Goal: Task Accomplishment & Management: Use online tool/utility

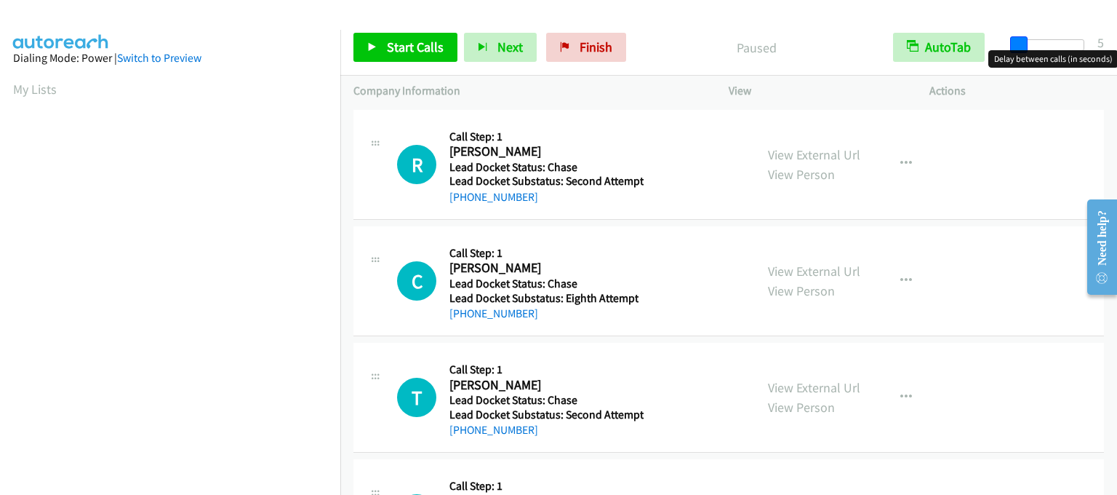
drag, startPoint x: 1018, startPoint y: 44, endPoint x: 1029, endPoint y: 44, distance: 11.6
click at [1025, 44] on span at bounding box center [1018, 44] width 17 height 17
click at [1034, 44] on span at bounding box center [1031, 44] width 17 height 17
drag, startPoint x: 1034, startPoint y: 45, endPoint x: 1045, endPoint y: 44, distance: 10.9
click at [1045, 44] on span at bounding box center [1045, 44] width 17 height 17
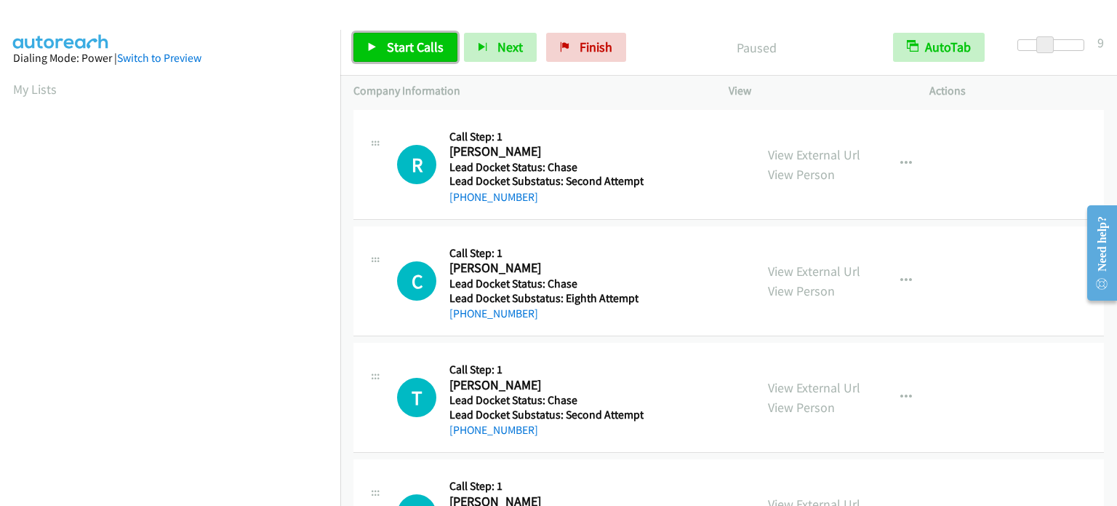
click at [381, 44] on link "Start Calls" at bounding box center [406, 47] width 104 height 29
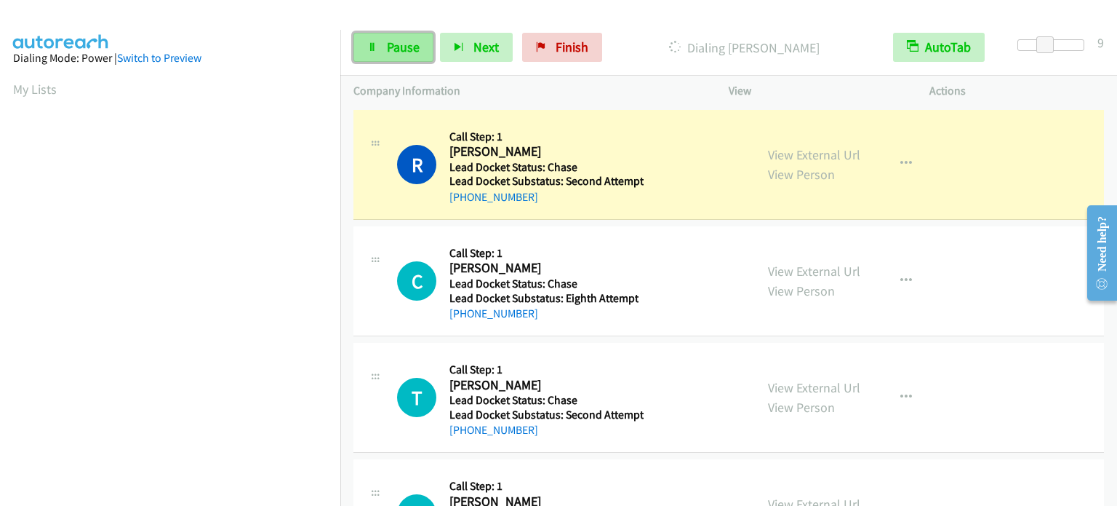
click at [403, 40] on span "Pause" at bounding box center [403, 47] width 33 height 17
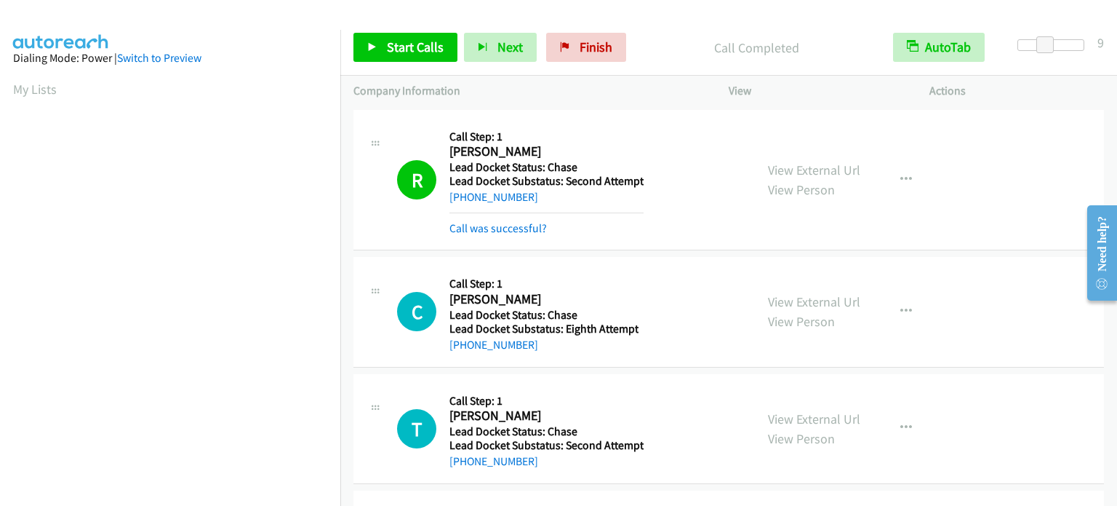
scroll to position [311, 0]
click at [405, 47] on span "Start Calls" at bounding box center [415, 47] width 57 height 17
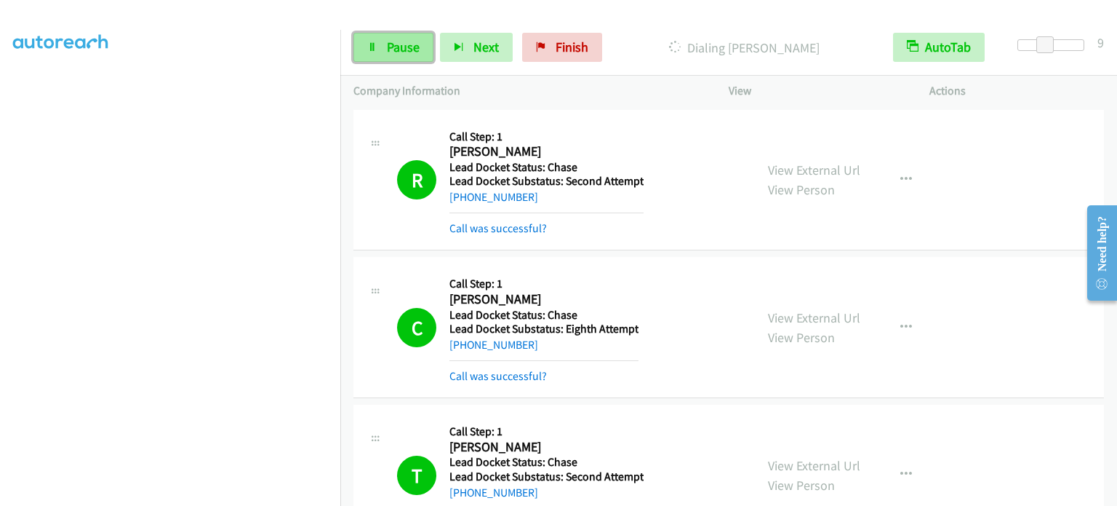
click at [396, 51] on span "Pause" at bounding box center [403, 47] width 33 height 17
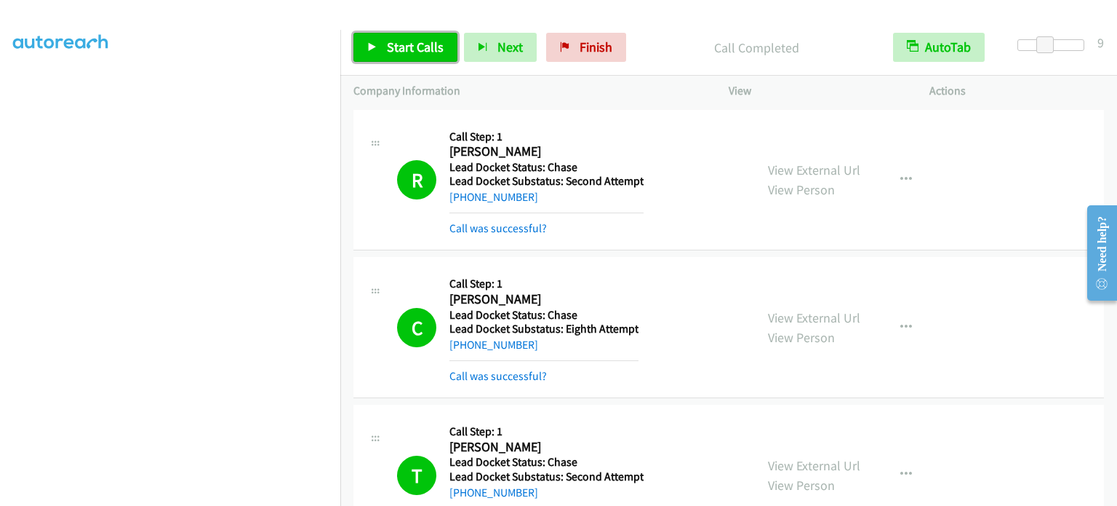
click at [399, 44] on span "Start Calls" at bounding box center [415, 47] width 57 height 17
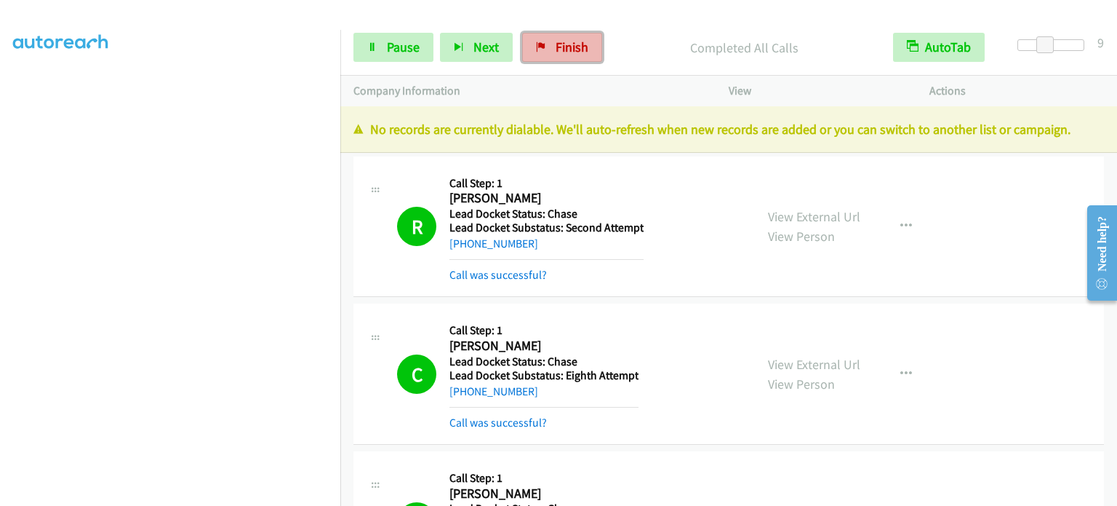
drag, startPoint x: 553, startPoint y: 46, endPoint x: 631, endPoint y: 41, distance: 78.7
click at [556, 46] on span "Finish" at bounding box center [572, 47] width 33 height 17
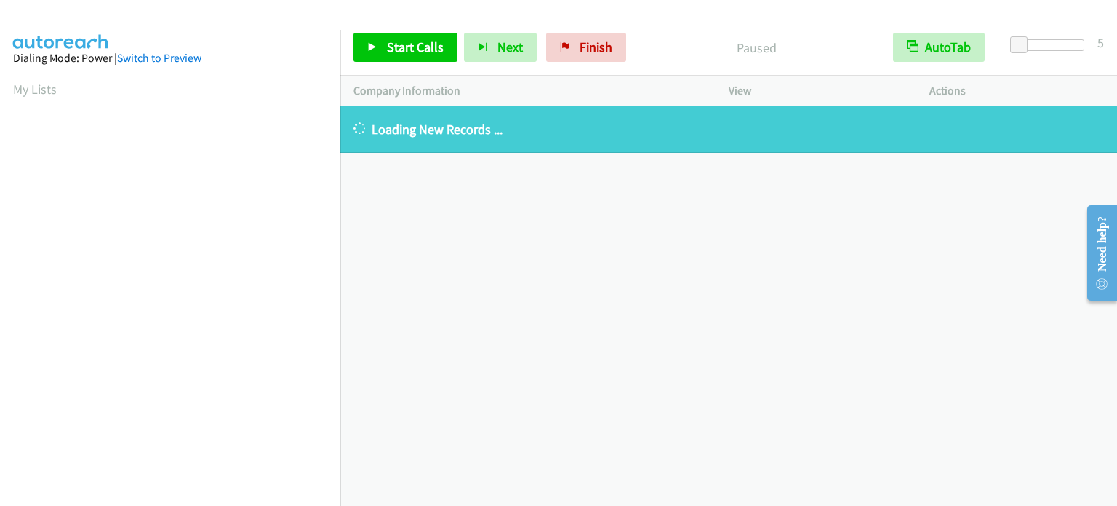
click at [39, 91] on link "My Lists" at bounding box center [35, 89] width 44 height 17
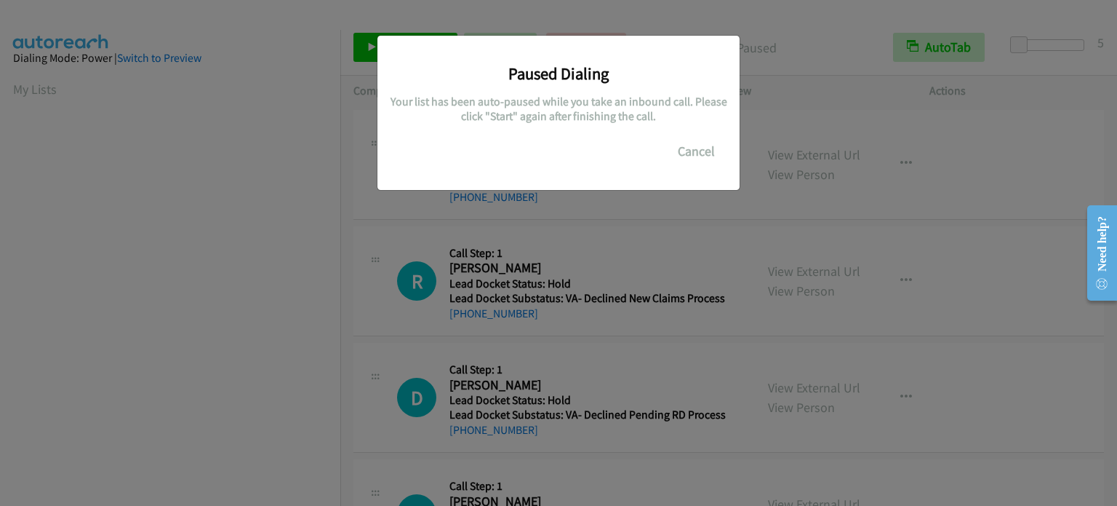
scroll to position [311, 0]
click at [85, 234] on div "Paused Dialing Your list has been auto-paused while you take an inbound call. P…" at bounding box center [558, 259] width 1117 height 492
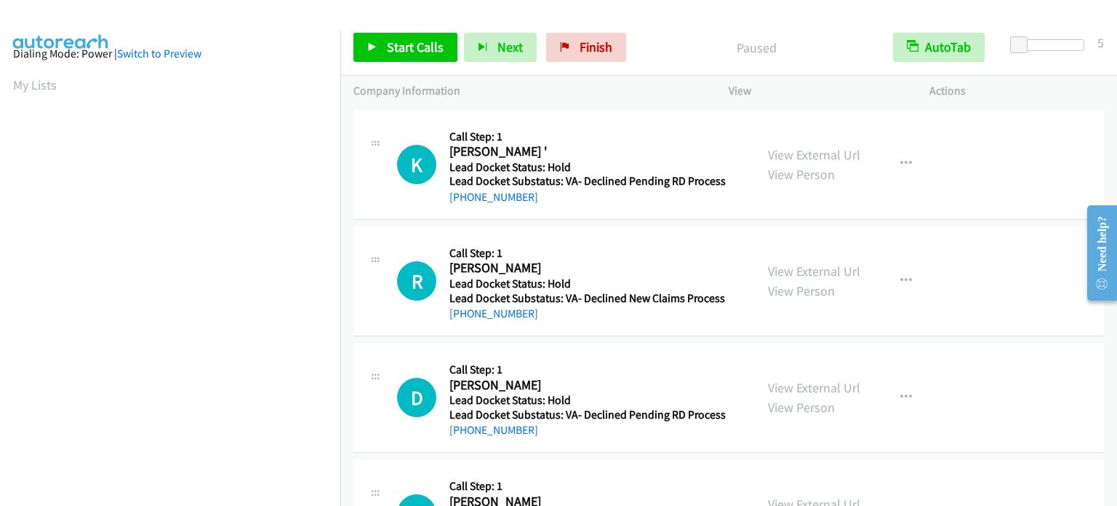
scroll to position [0, 0]
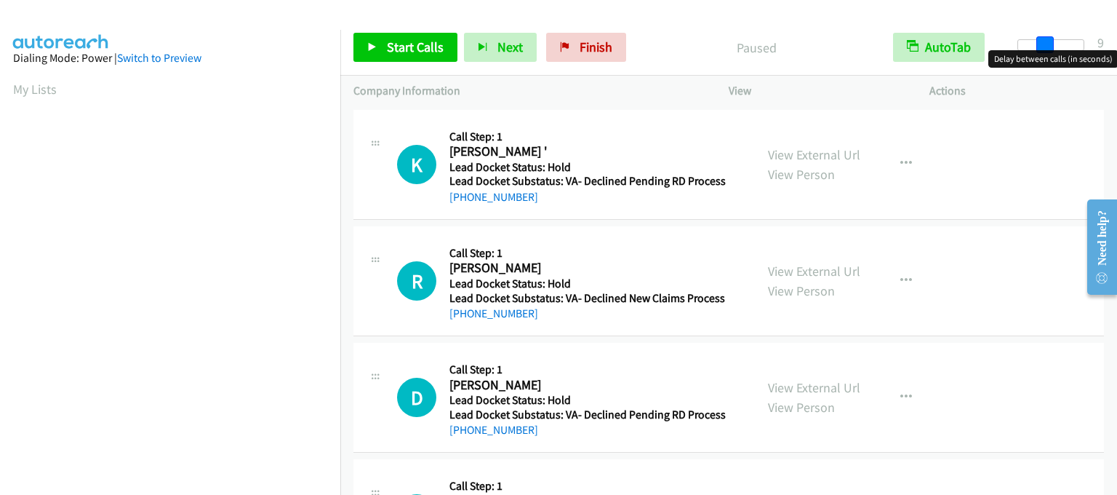
drag, startPoint x: 1023, startPoint y: 48, endPoint x: 1047, endPoint y: 48, distance: 24.0
click at [1047, 48] on span at bounding box center [1045, 44] width 17 height 17
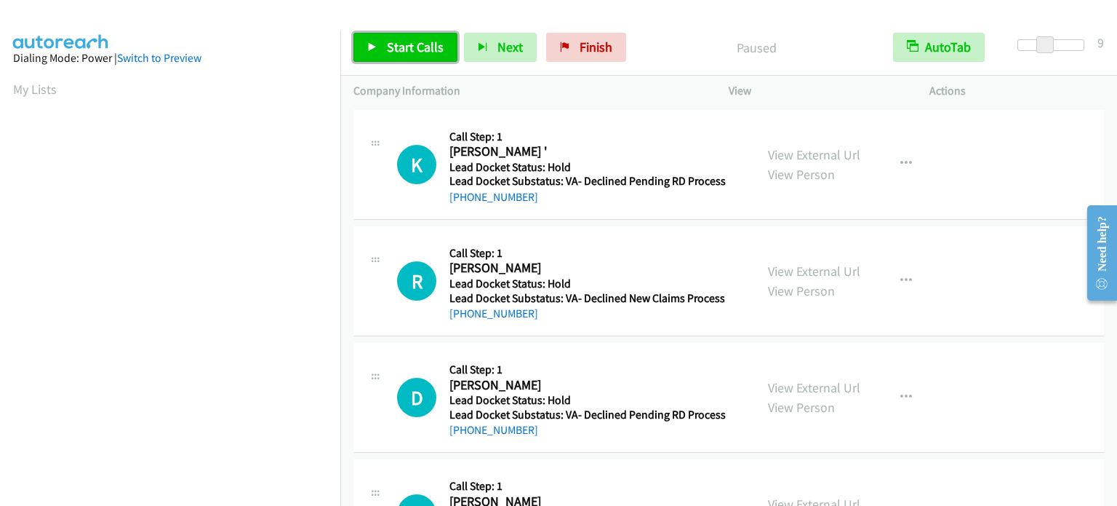
click at [404, 36] on link "Start Calls" at bounding box center [406, 47] width 104 height 29
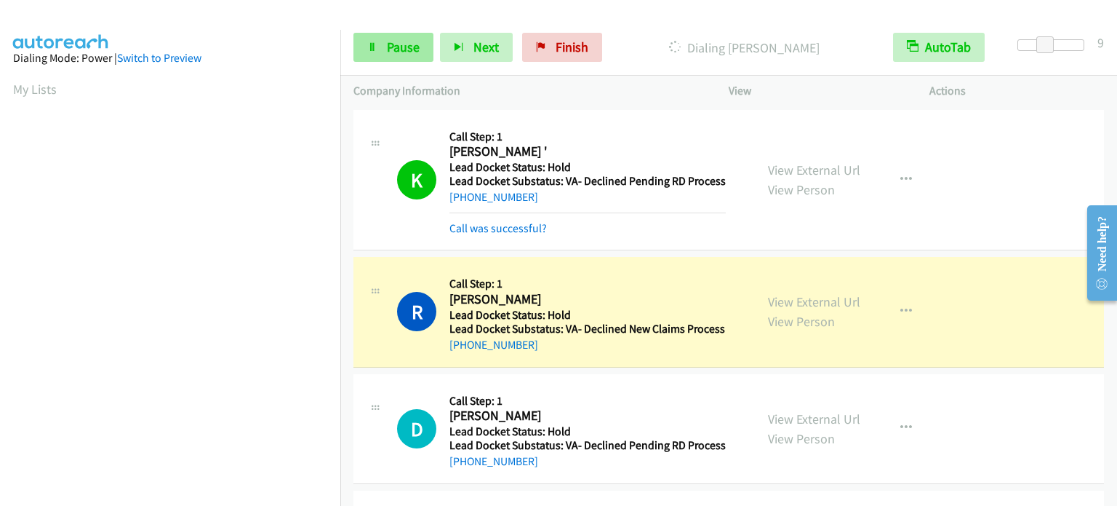
scroll to position [311, 0]
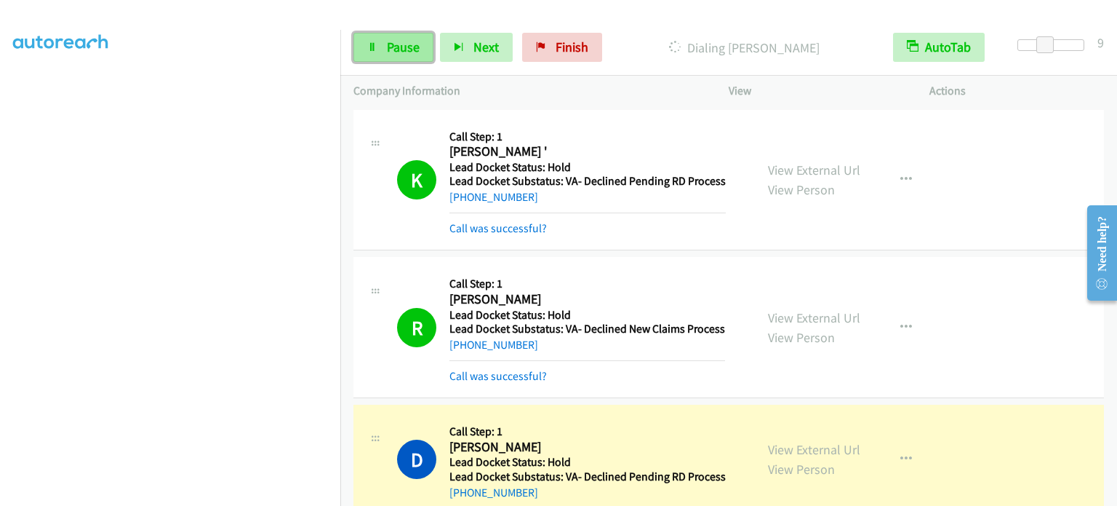
click at [389, 41] on span "Pause" at bounding box center [403, 47] width 33 height 17
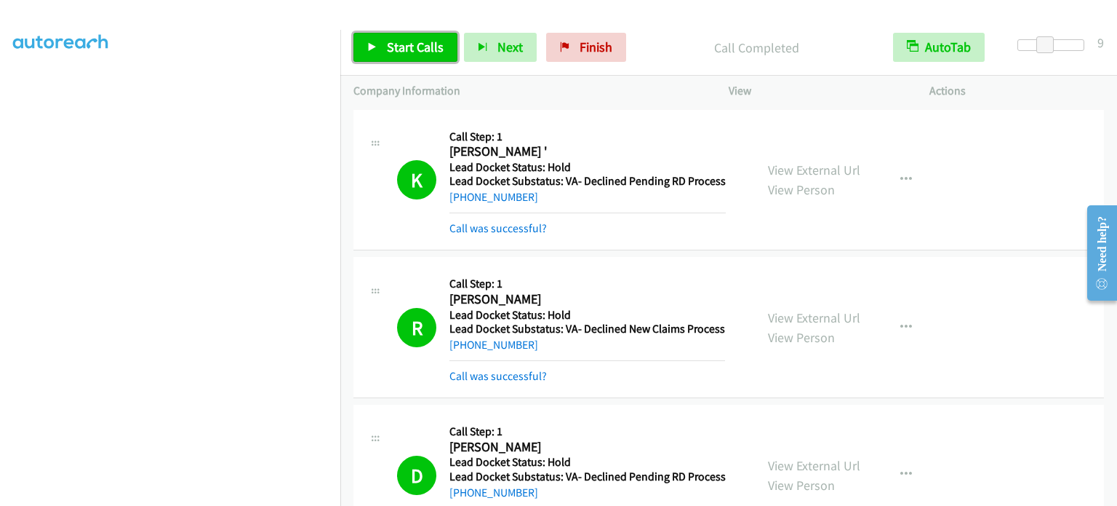
click at [414, 49] on span "Start Calls" at bounding box center [415, 47] width 57 height 17
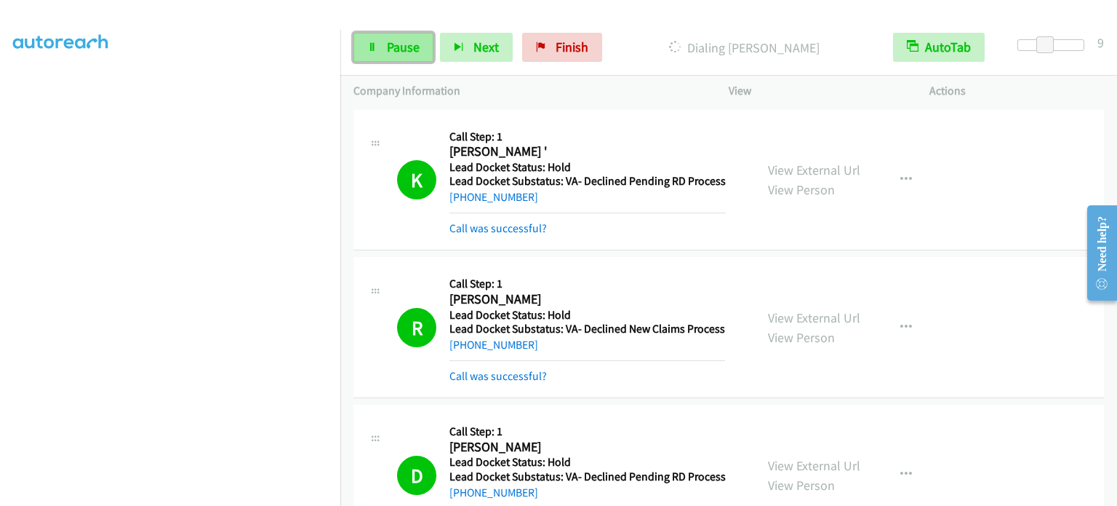
click at [383, 46] on link "Pause" at bounding box center [394, 47] width 80 height 29
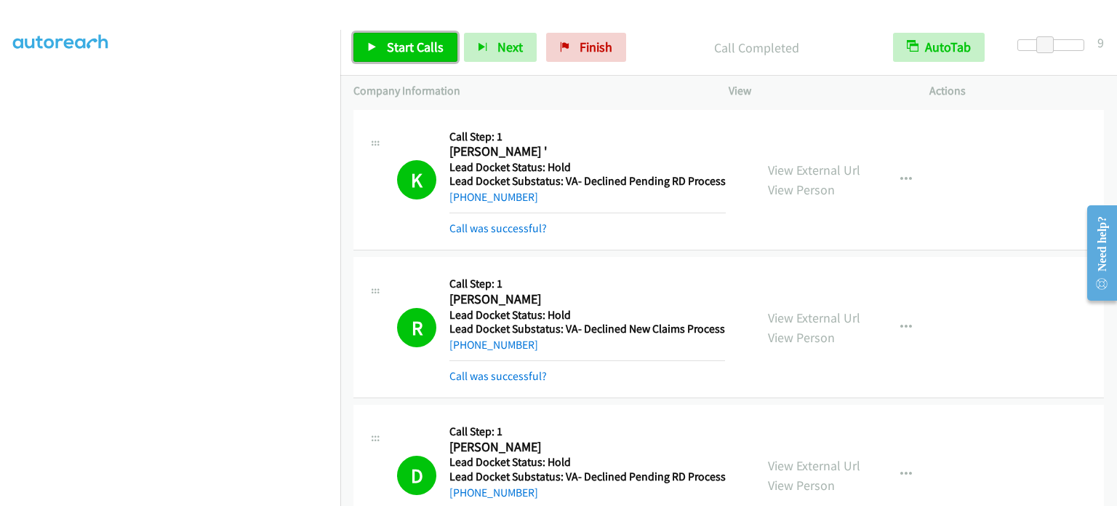
click at [393, 40] on span "Start Calls" at bounding box center [415, 47] width 57 height 17
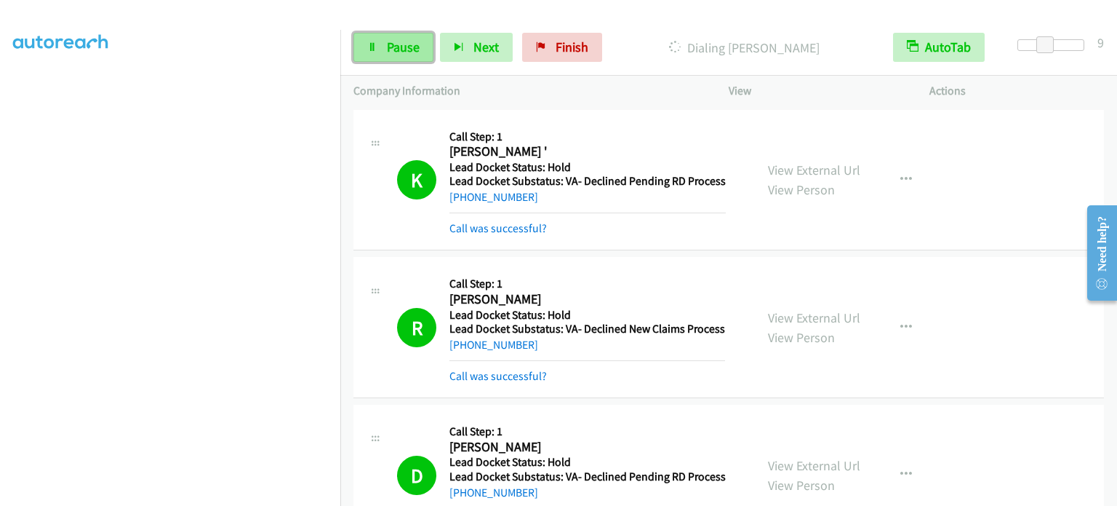
click at [387, 42] on span "Pause" at bounding box center [403, 47] width 33 height 17
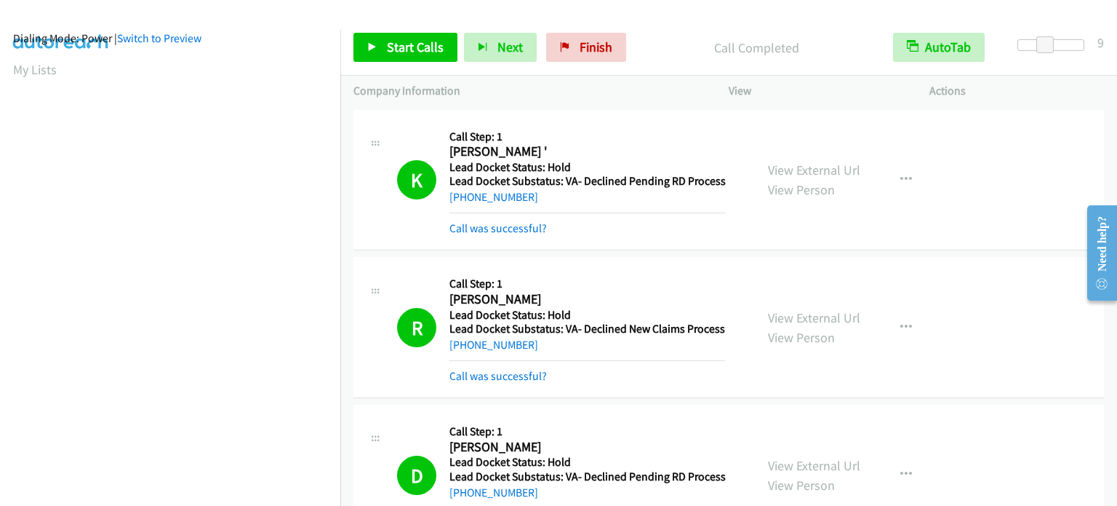
scroll to position [0, 0]
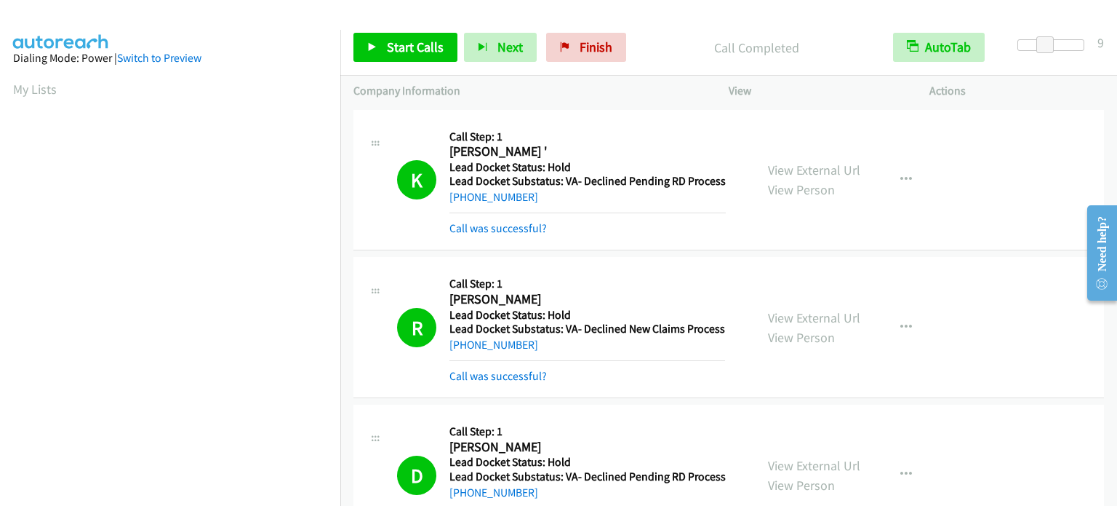
click at [33, 81] on link "My Lists" at bounding box center [35, 89] width 44 height 17
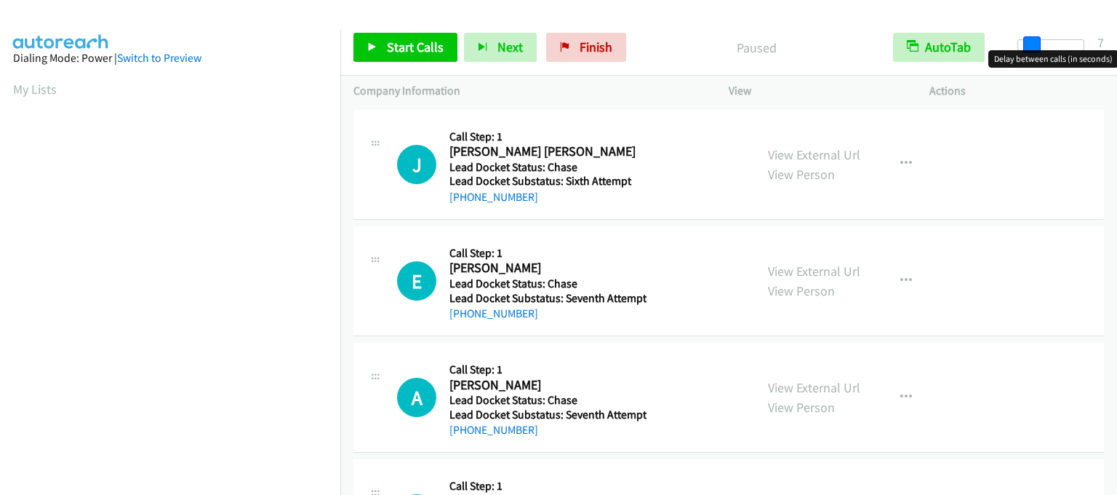
drag, startPoint x: 1015, startPoint y: 40, endPoint x: 1029, endPoint y: 43, distance: 13.4
click at [1029, 43] on span at bounding box center [1031, 44] width 17 height 17
drag, startPoint x: 1030, startPoint y: 43, endPoint x: 1042, endPoint y: 43, distance: 12.4
click at [1042, 43] on span at bounding box center [1045, 44] width 17 height 17
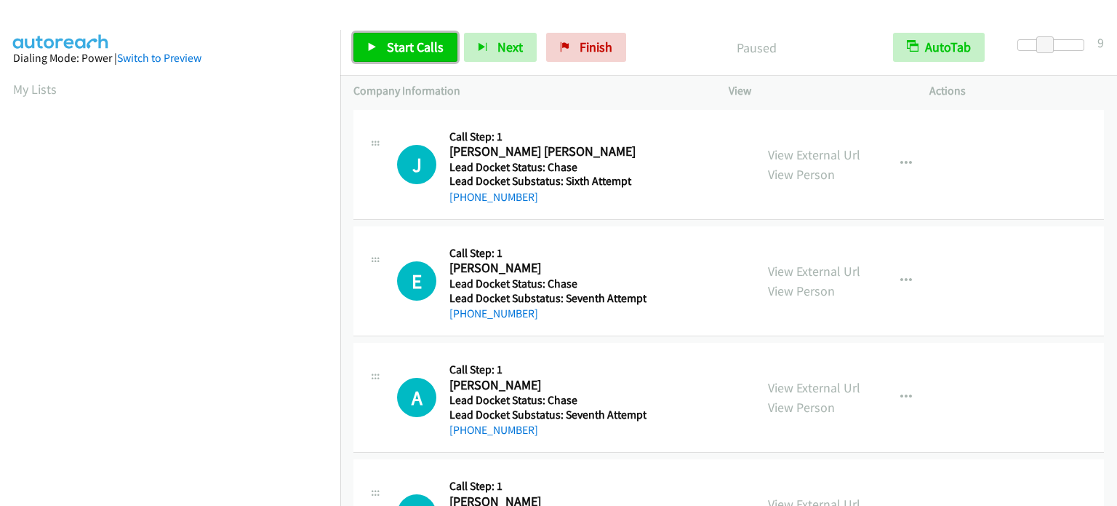
click at [432, 47] on span "Start Calls" at bounding box center [415, 47] width 57 height 17
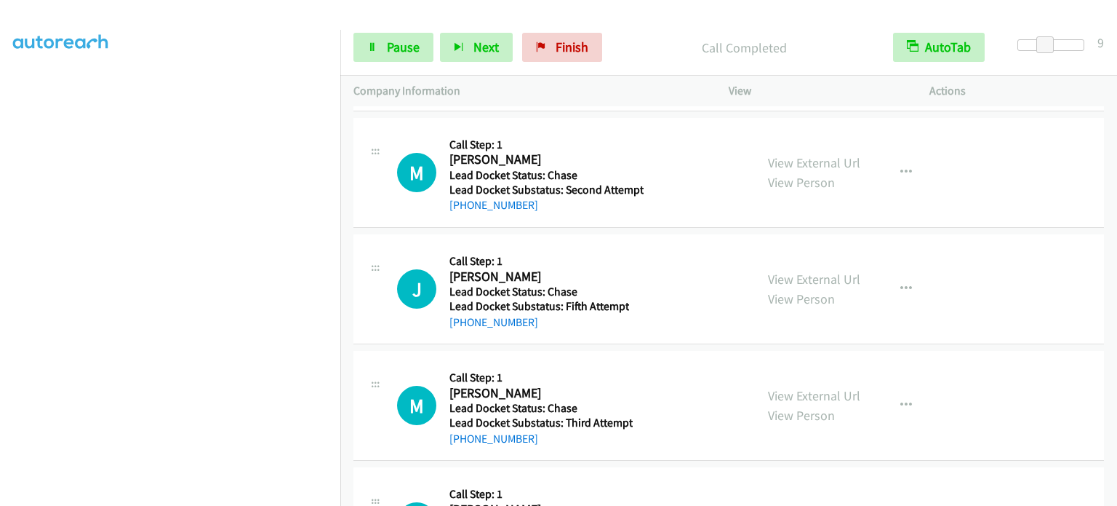
scroll to position [612, 0]
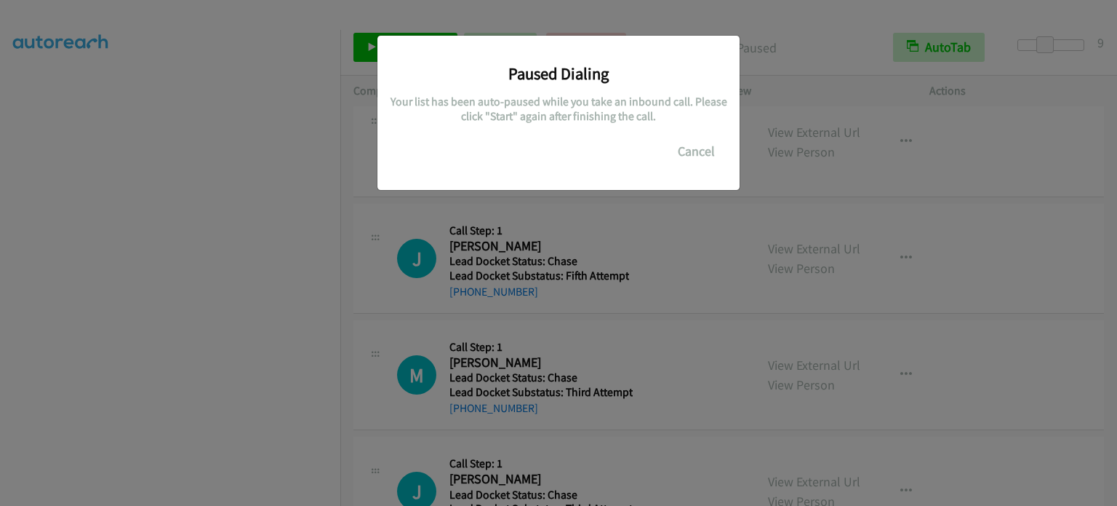
click at [290, 383] on div "Paused Dialing Your list has been auto-paused while you take an inbound call. P…" at bounding box center [558, 259] width 1117 height 492
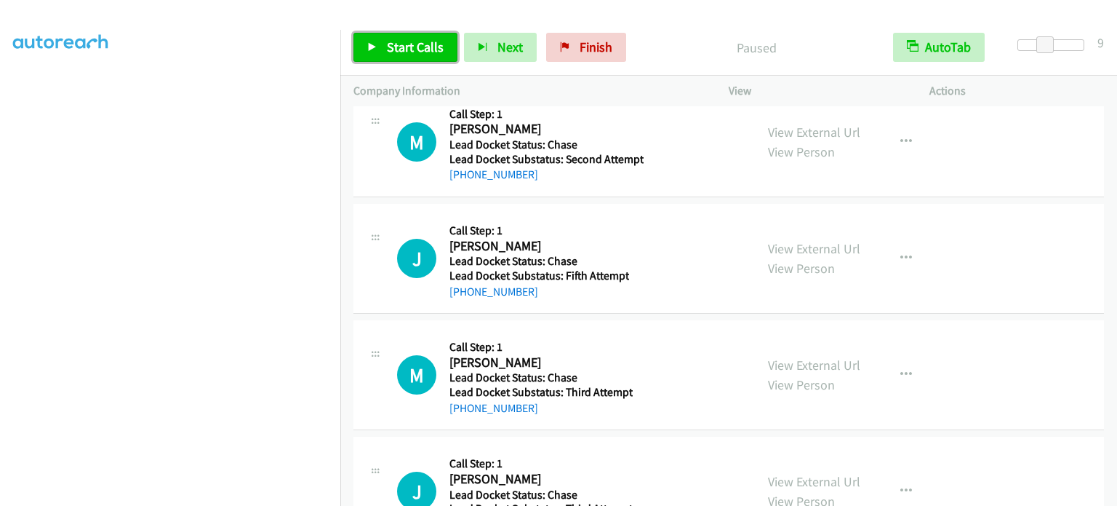
click at [406, 53] on span "Start Calls" at bounding box center [415, 47] width 57 height 17
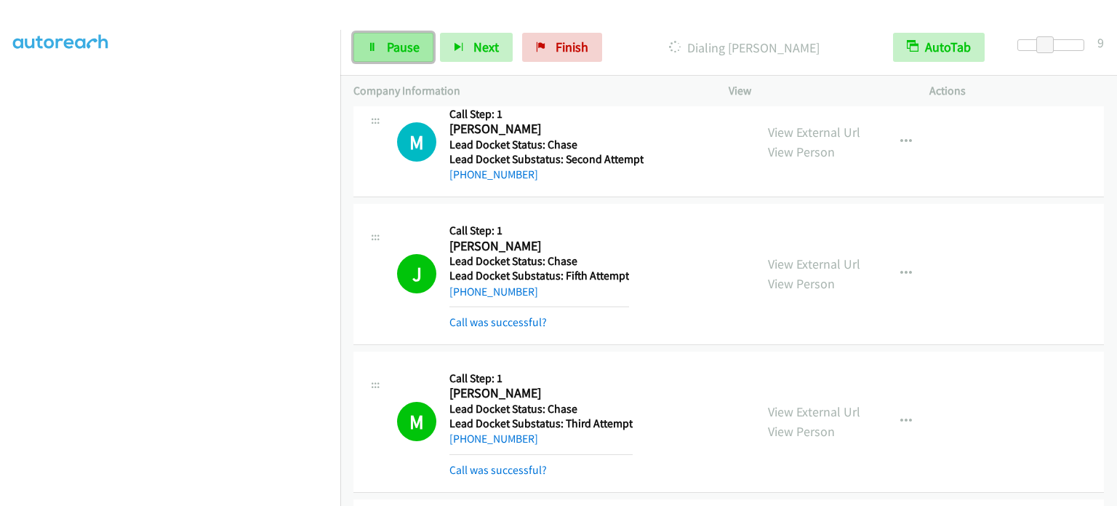
click at [415, 52] on span "Pause" at bounding box center [403, 47] width 33 height 17
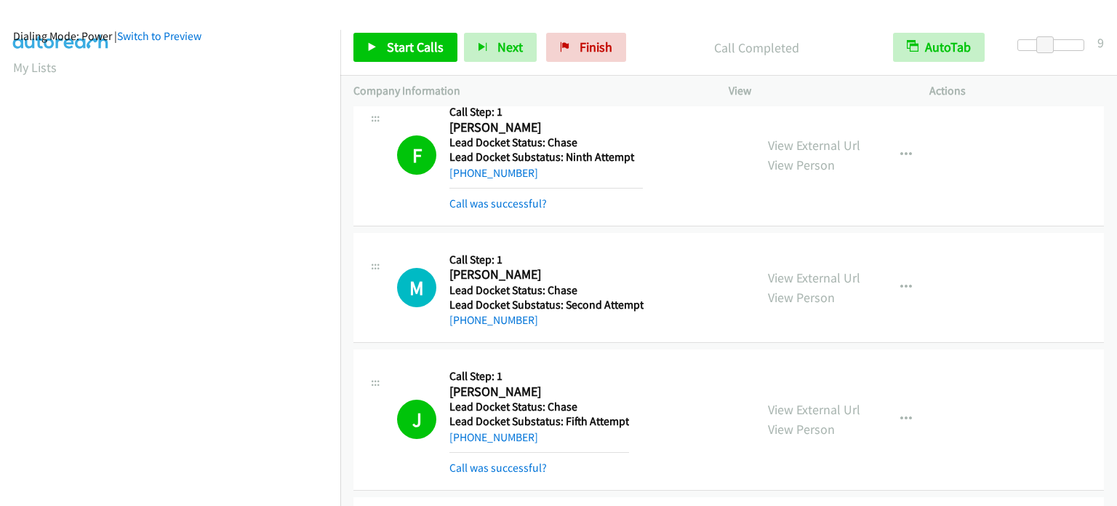
scroll to position [20, 0]
click at [33, 69] on link "My Lists" at bounding box center [35, 69] width 44 height 17
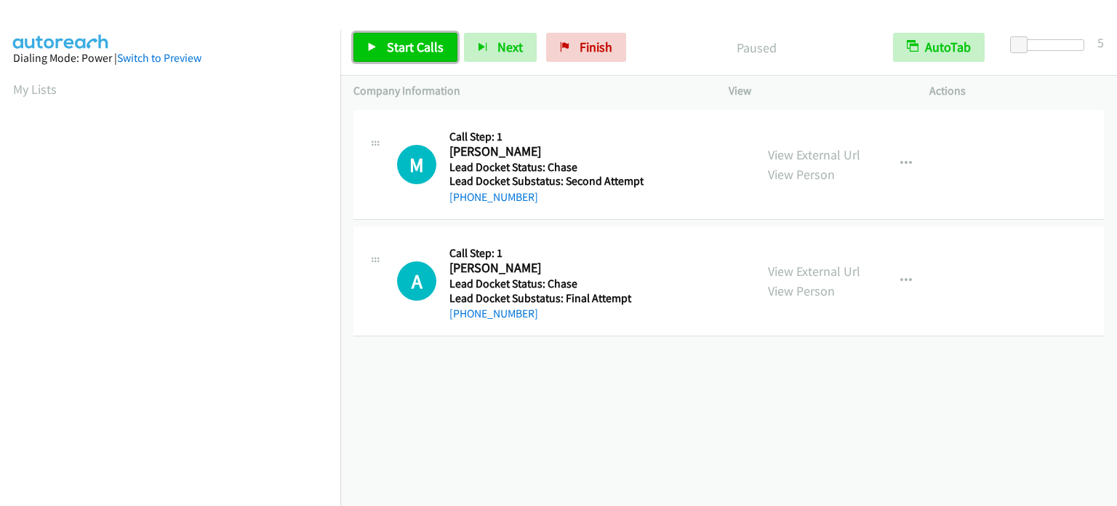
click at [399, 53] on span "Start Calls" at bounding box center [415, 47] width 57 height 17
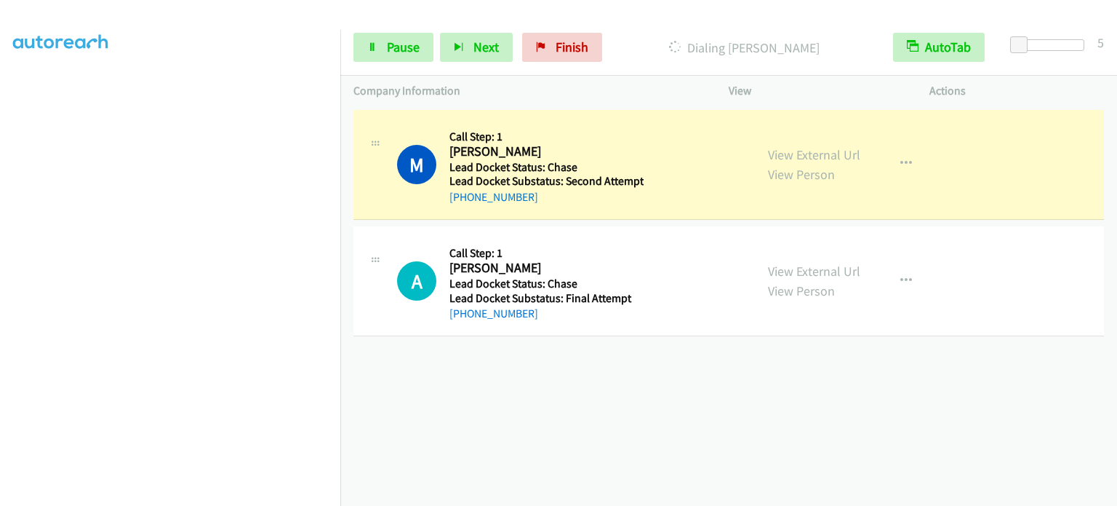
scroll to position [311, 0]
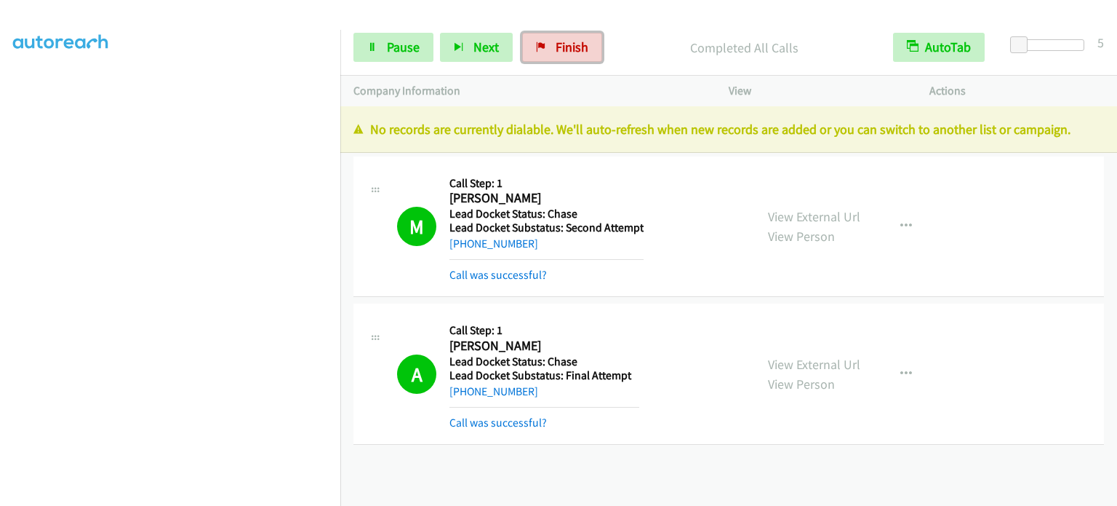
drag, startPoint x: 552, startPoint y: 46, endPoint x: 623, endPoint y: 44, distance: 71.3
click at [556, 46] on span "Finish" at bounding box center [572, 47] width 33 height 17
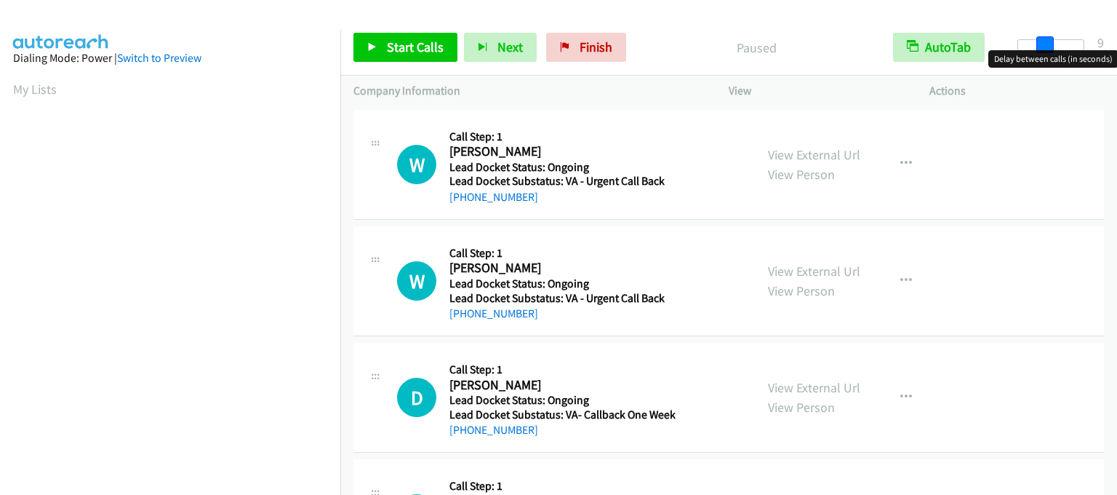
drag, startPoint x: 1021, startPoint y: 36, endPoint x: 1047, endPoint y: 40, distance: 26.4
click at [1047, 40] on span at bounding box center [1045, 44] width 17 height 17
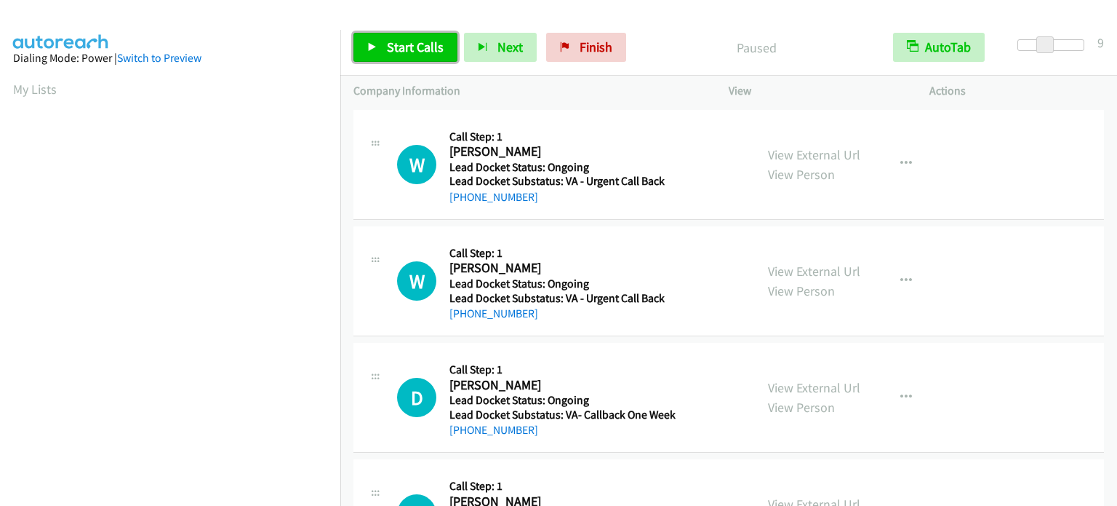
click at [375, 40] on link "Start Calls" at bounding box center [406, 47] width 104 height 29
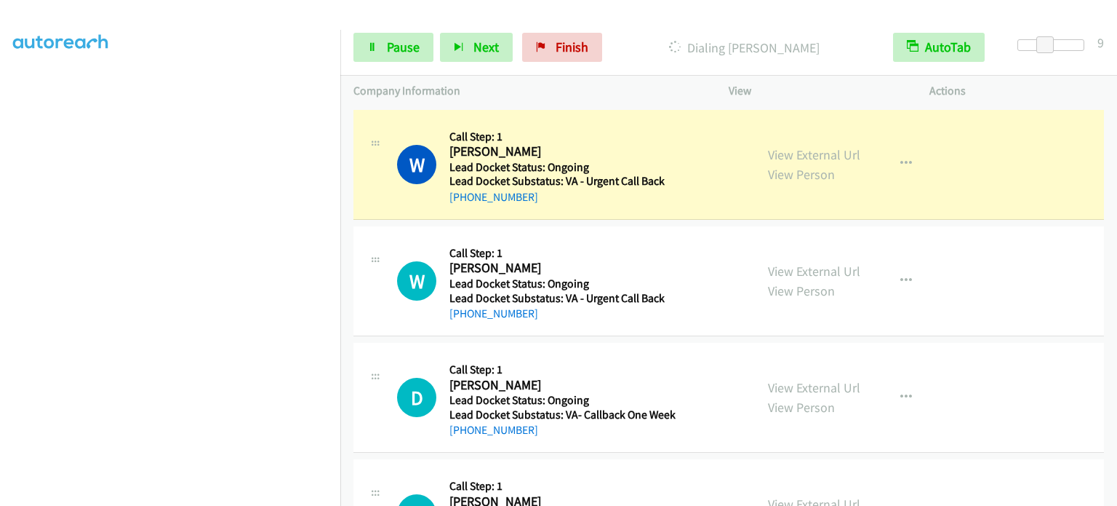
scroll to position [291, 0]
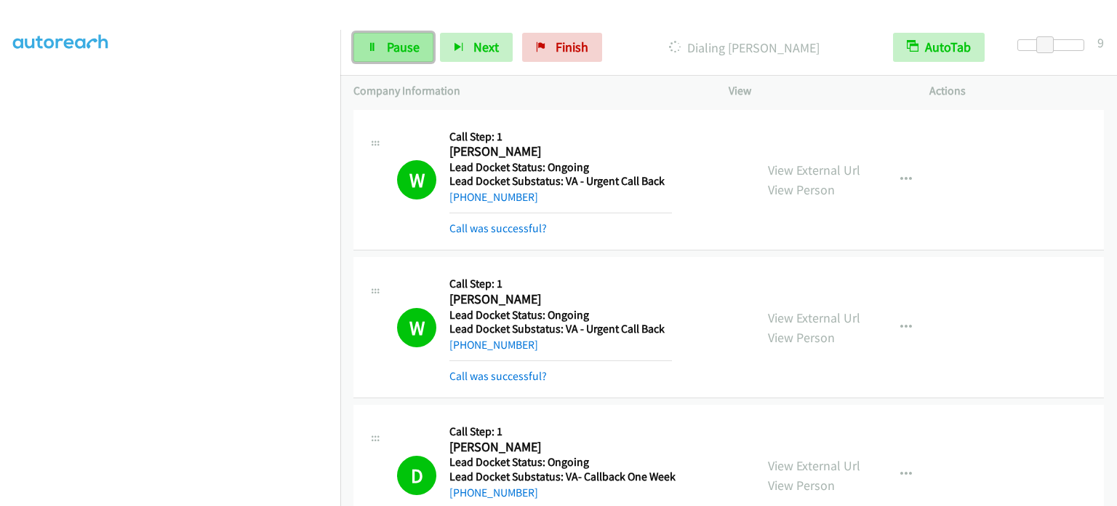
click at [387, 47] on span "Pause" at bounding box center [403, 47] width 33 height 17
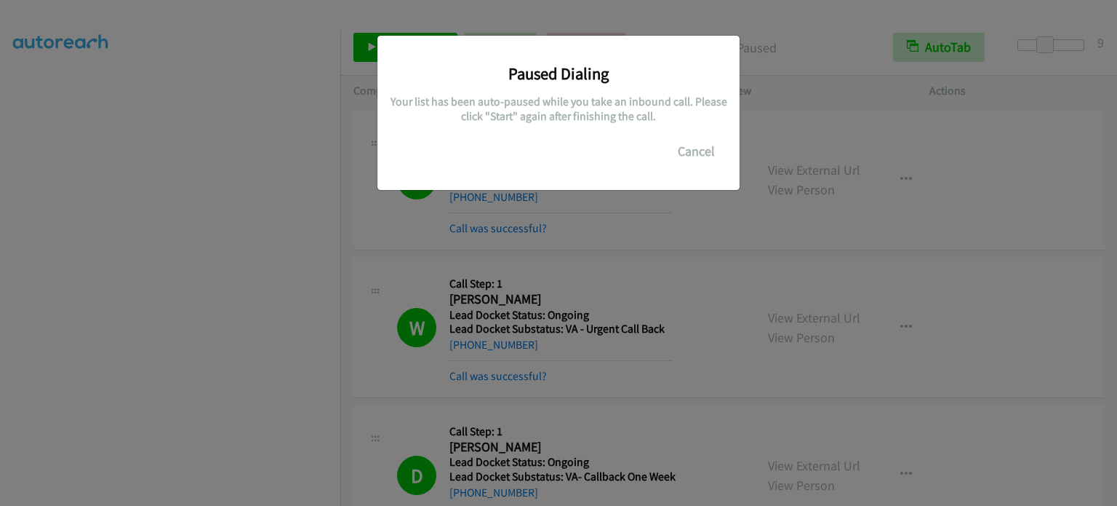
click at [111, 259] on div "Paused Dialing Your list has been auto-paused while you take an inbound call. P…" at bounding box center [558, 259] width 1117 height 492
click at [190, 116] on div "Paused Dialing Your list has been auto-paused while you take an inbound call. P…" at bounding box center [558, 259] width 1117 height 492
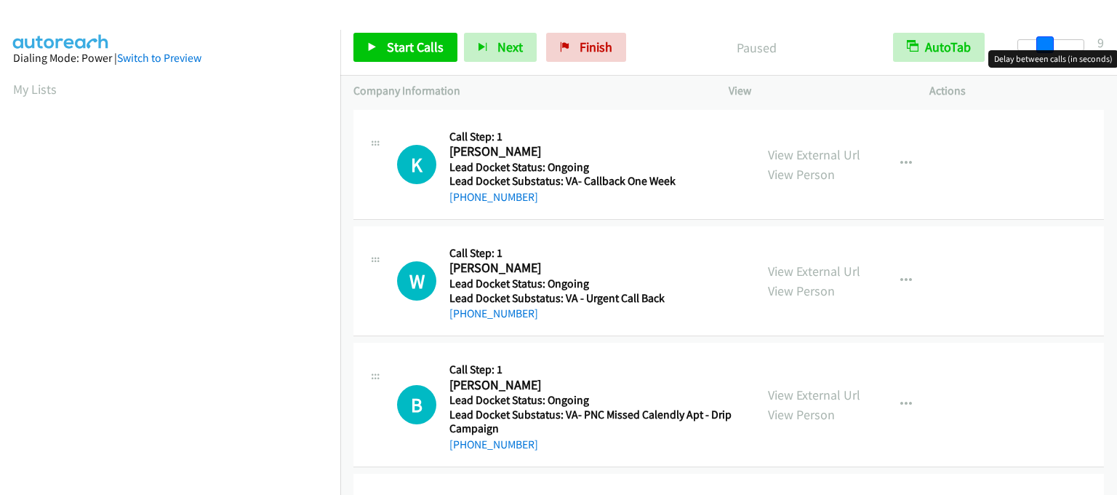
drag, startPoint x: 1021, startPoint y: 40, endPoint x: 1047, endPoint y: 40, distance: 26.2
click at [1047, 40] on span at bounding box center [1045, 44] width 17 height 17
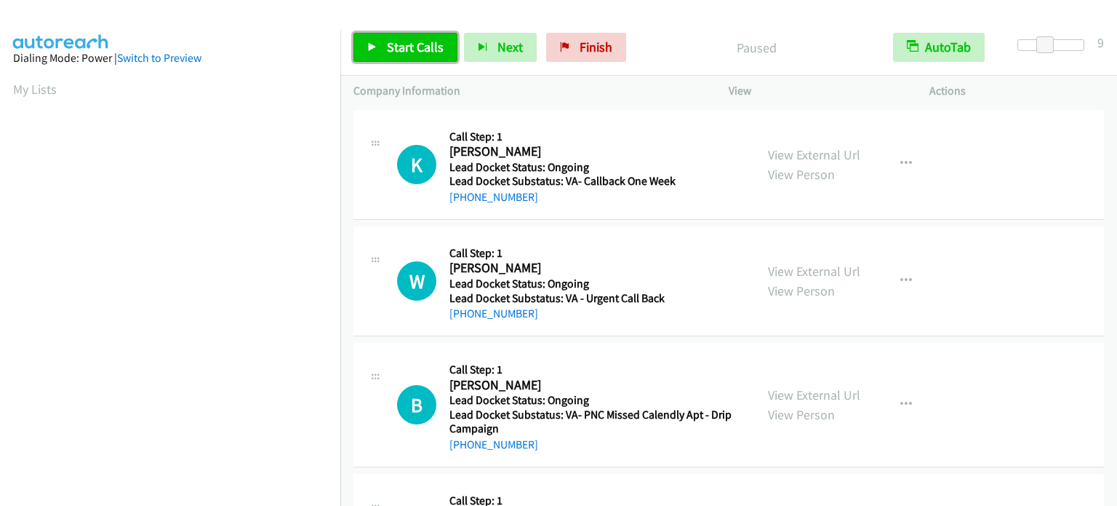
click at [423, 44] on span "Start Calls" at bounding box center [415, 47] width 57 height 17
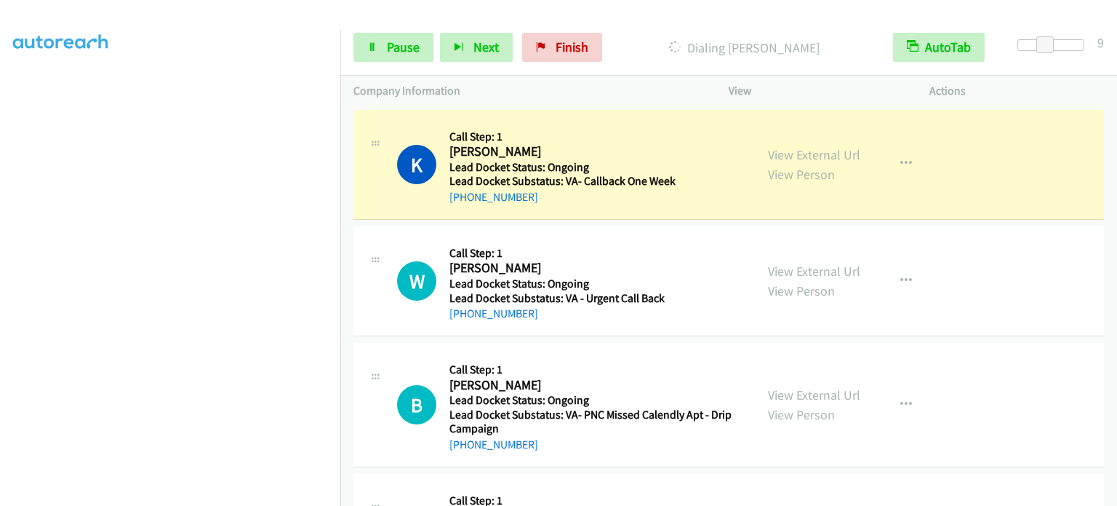
scroll to position [311, 0]
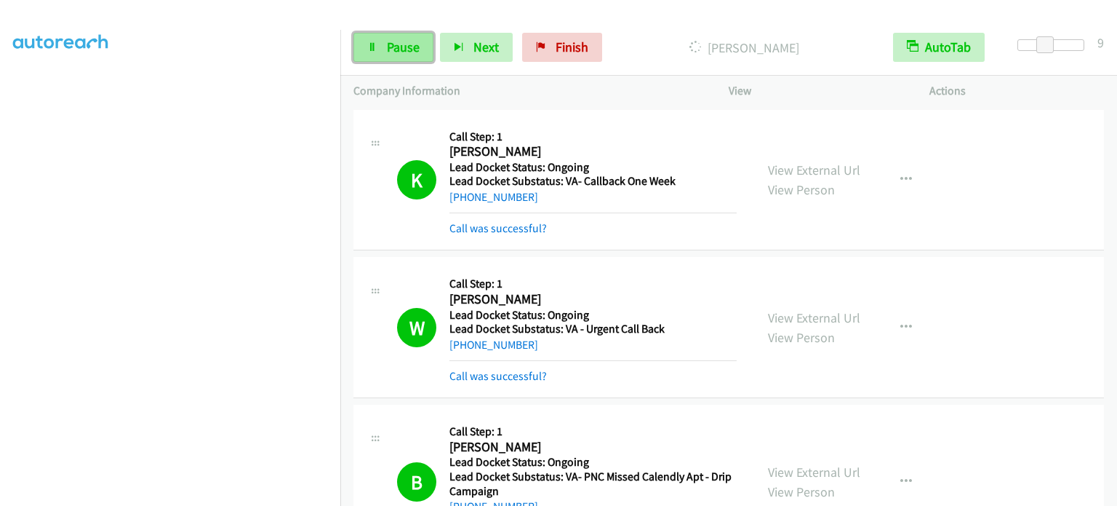
click at [376, 47] on icon at bounding box center [372, 48] width 10 height 10
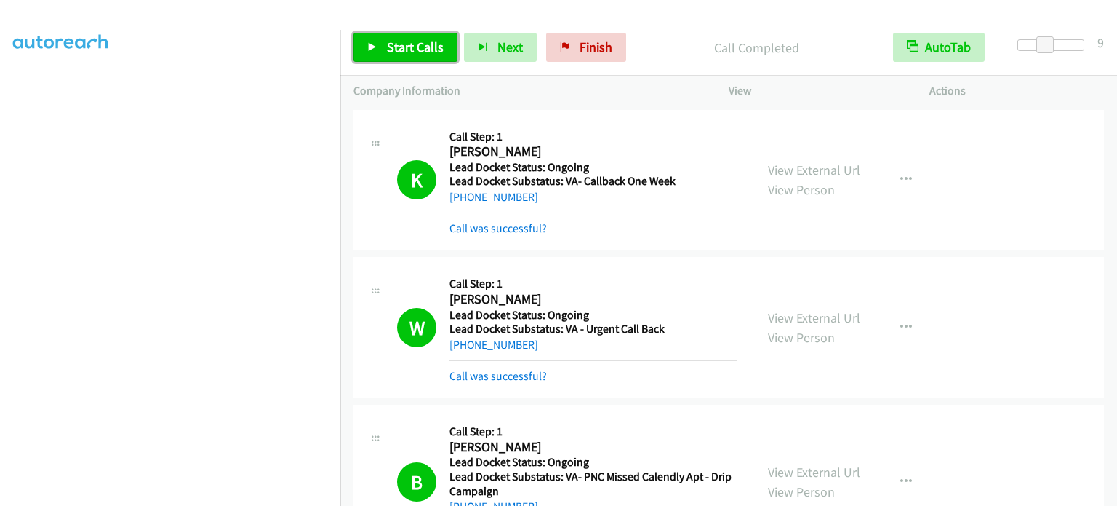
click at [394, 46] on span "Start Calls" at bounding box center [415, 47] width 57 height 17
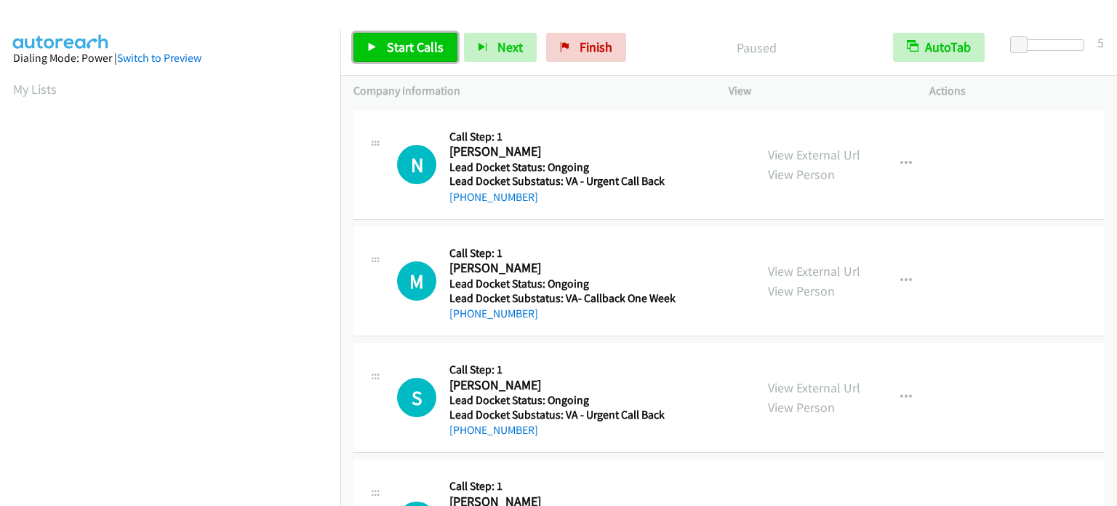
click at [413, 43] on span "Start Calls" at bounding box center [415, 47] width 57 height 17
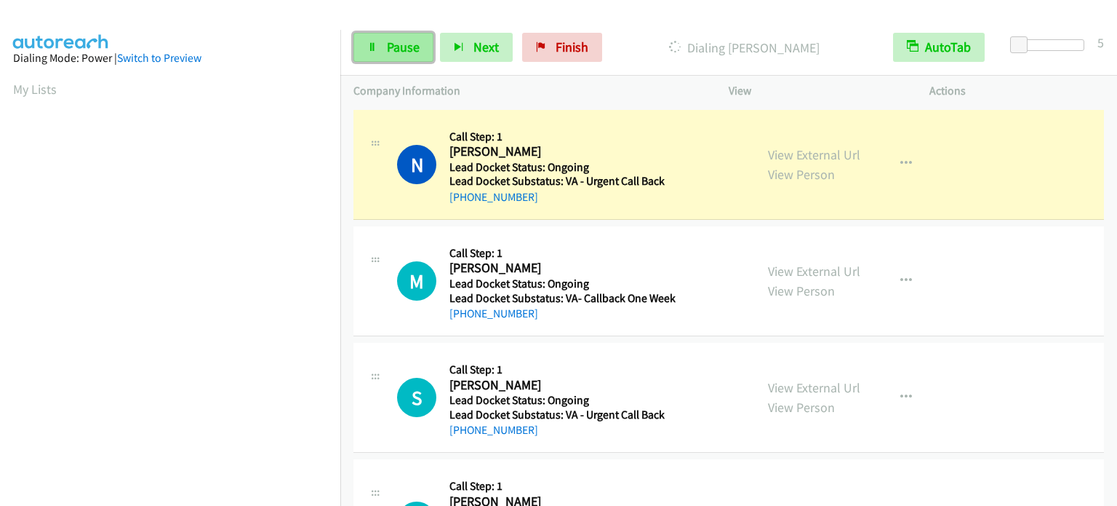
click at [413, 52] on span "Pause" at bounding box center [403, 47] width 33 height 17
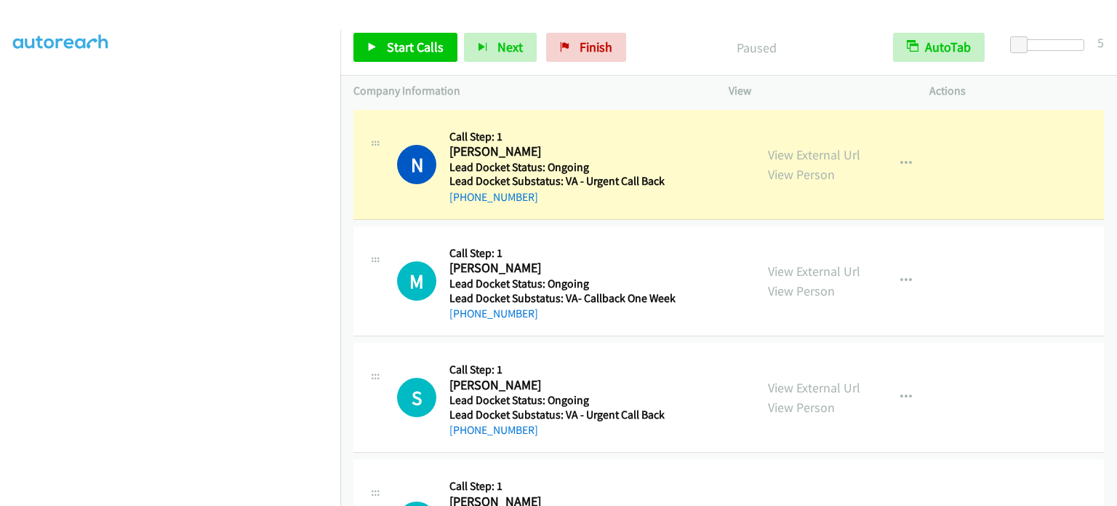
scroll to position [311, 0]
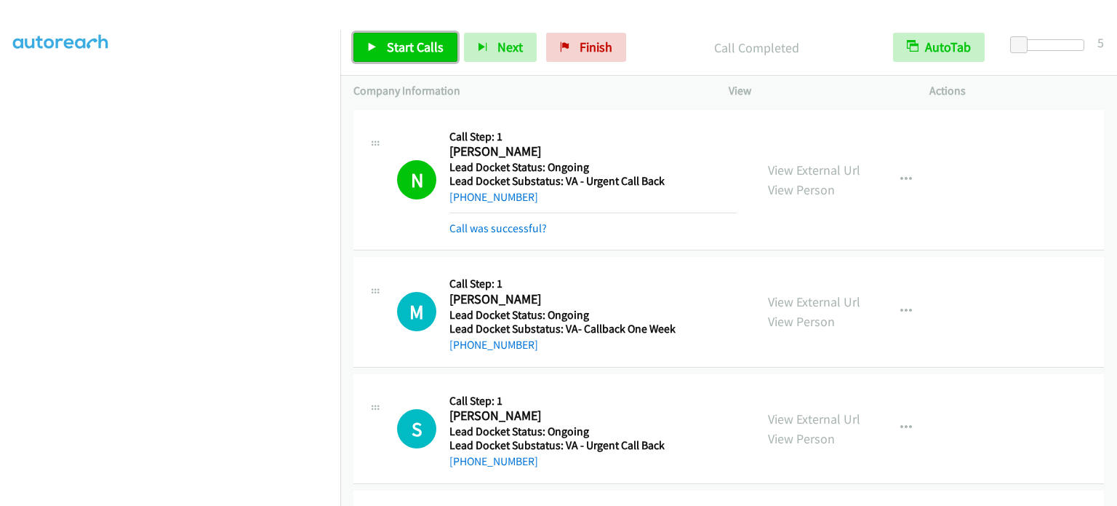
click at [414, 48] on span "Start Calls" at bounding box center [415, 47] width 57 height 17
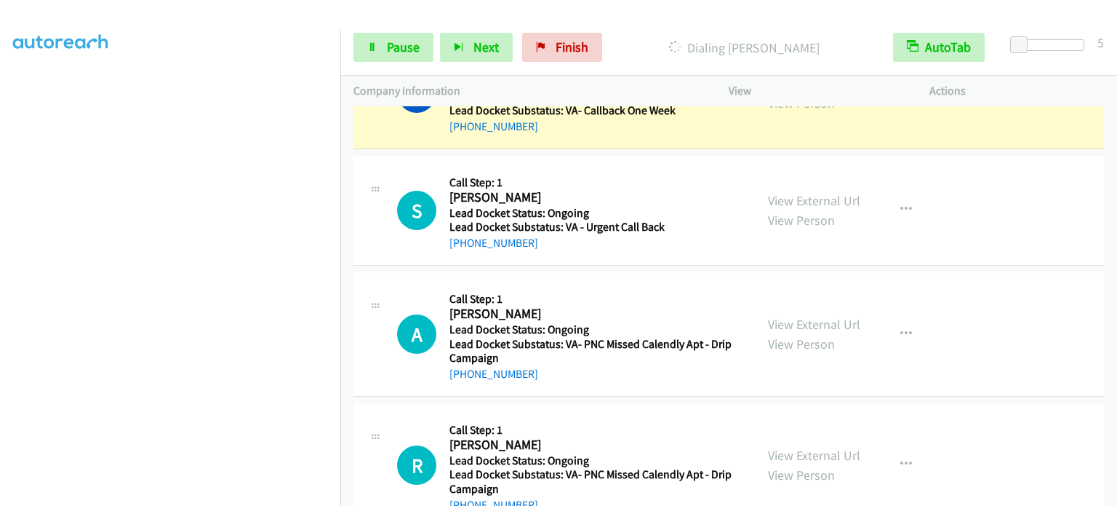
scroll to position [260, 0]
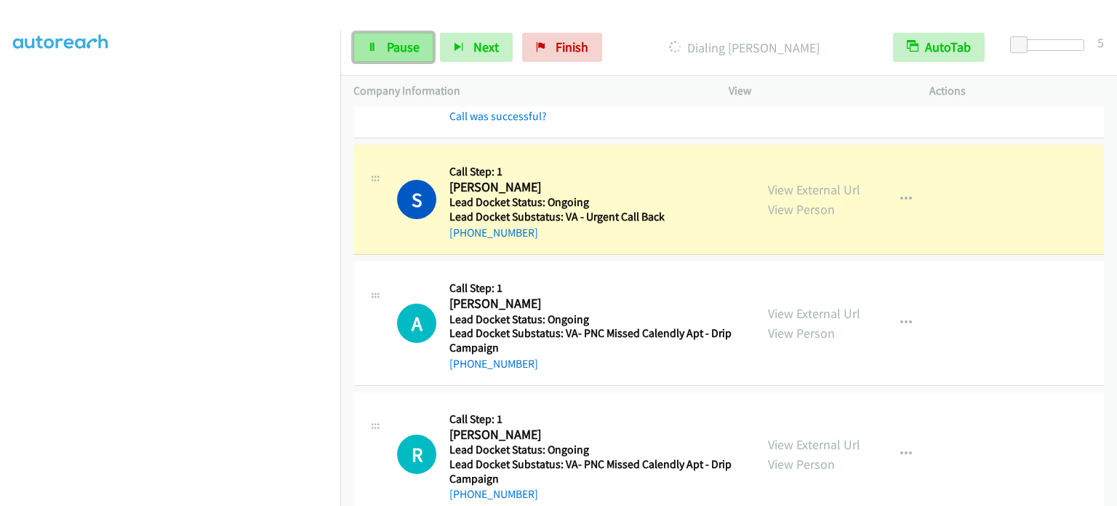
click at [405, 49] on span "Pause" at bounding box center [403, 47] width 33 height 17
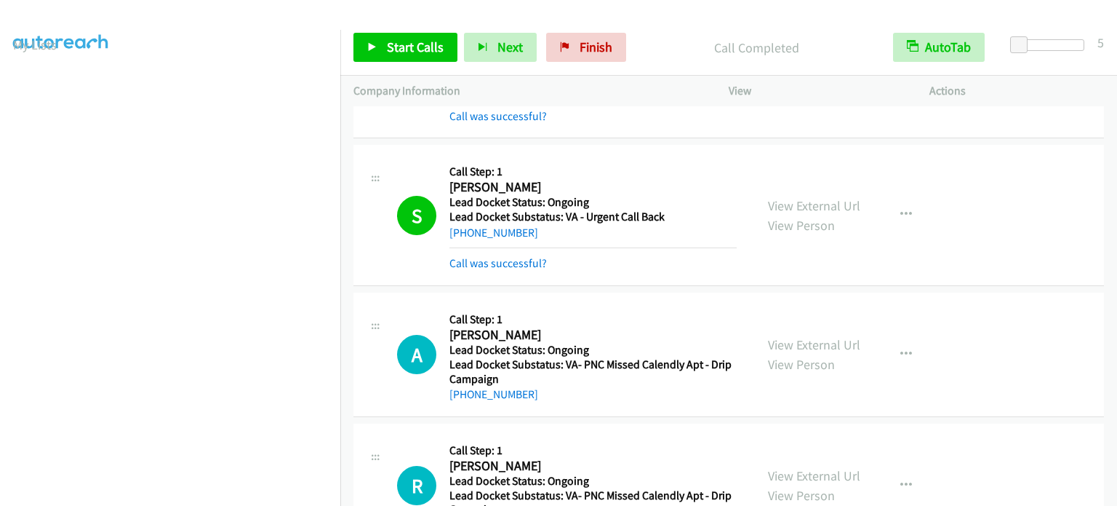
scroll to position [0, 0]
click at [40, 86] on link "My Lists" at bounding box center [35, 89] width 44 height 17
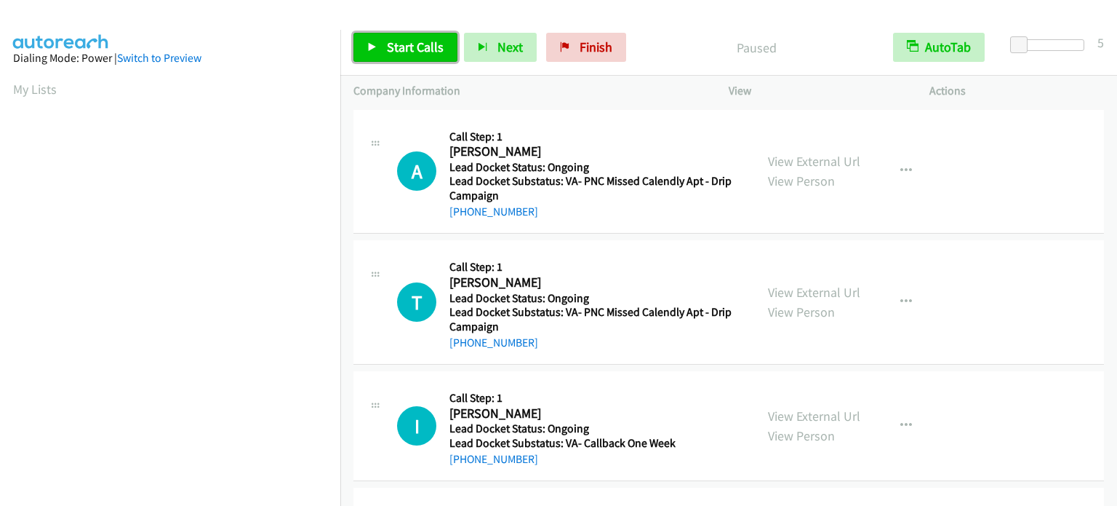
click at [405, 57] on link "Start Calls" at bounding box center [406, 47] width 104 height 29
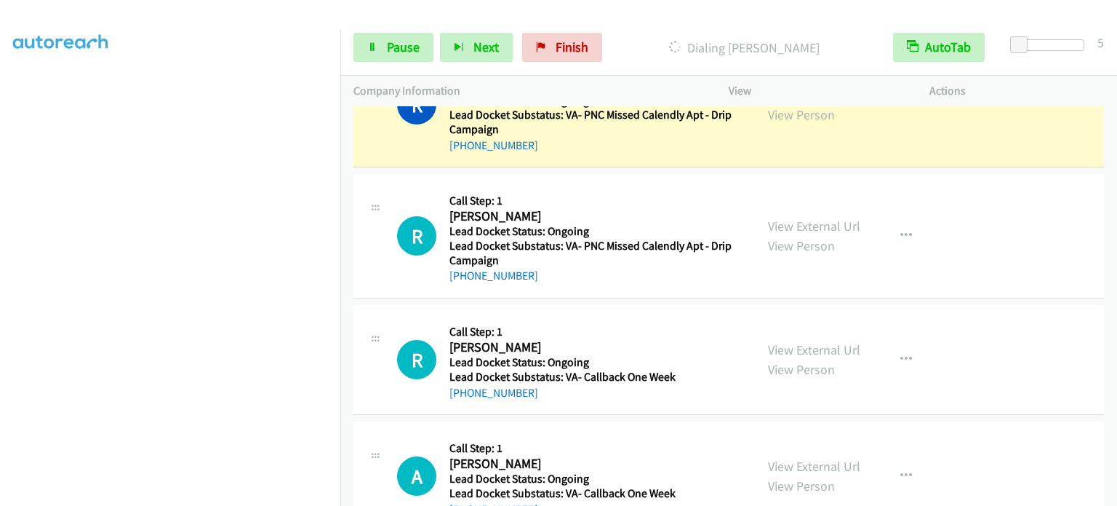
scroll to position [553, 0]
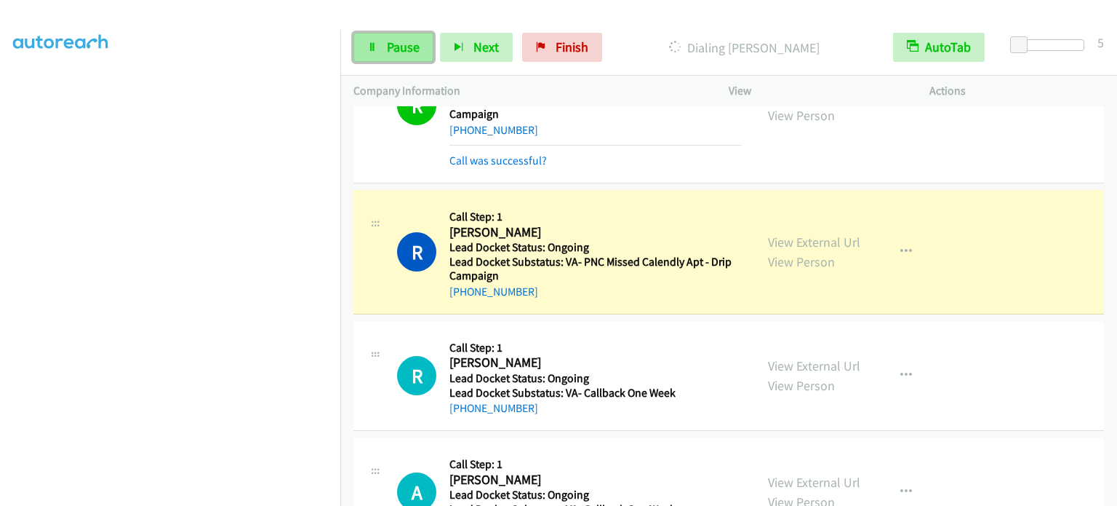
click at [416, 44] on span "Pause" at bounding box center [403, 47] width 33 height 17
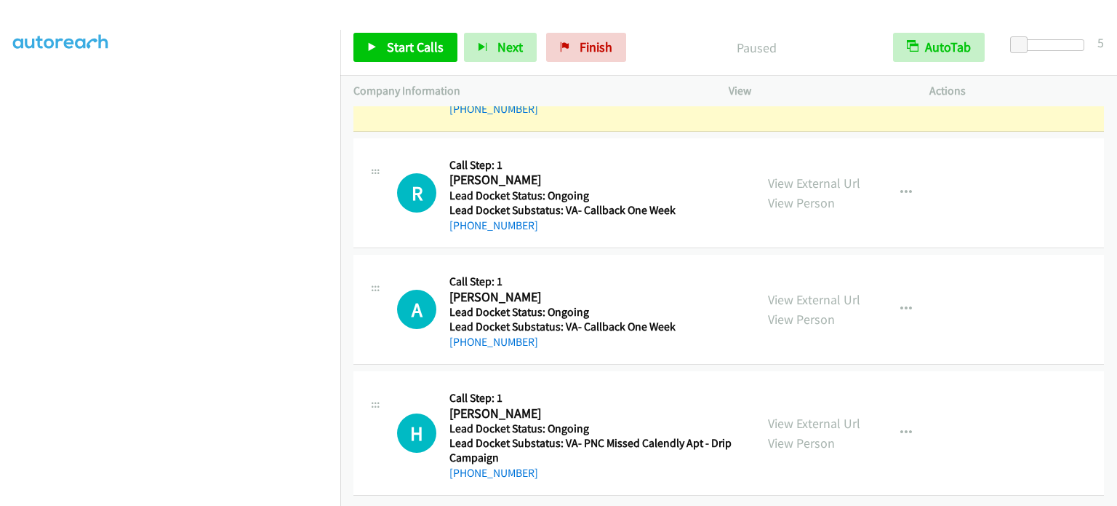
scroll to position [745, 0]
